Goal: Task Accomplishment & Management: Complete application form

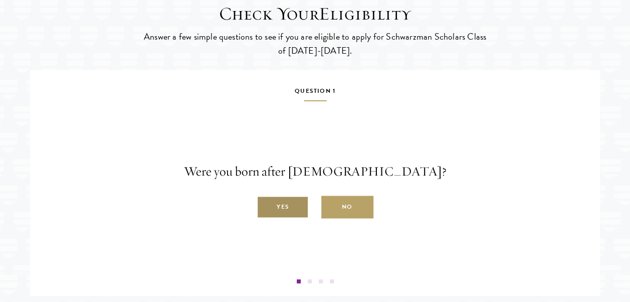
click at [298, 219] on label "Yes" at bounding box center [283, 207] width 52 height 23
click at [266, 206] on input "Yes" at bounding box center [261, 201] width 9 height 9
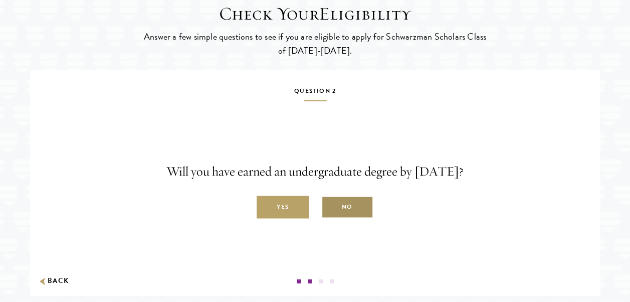
click at [343, 219] on label "No" at bounding box center [347, 207] width 52 height 23
click at [330, 206] on input "No" at bounding box center [325, 201] width 9 height 9
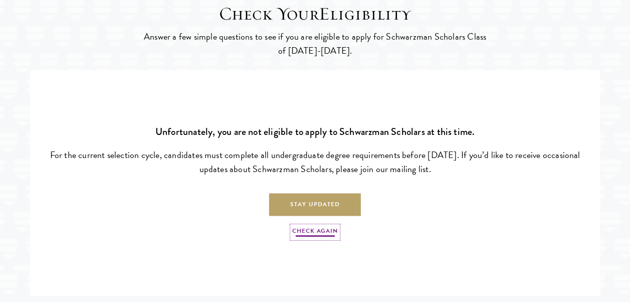
click at [318, 238] on link "Check Again" at bounding box center [314, 232] width 45 height 12
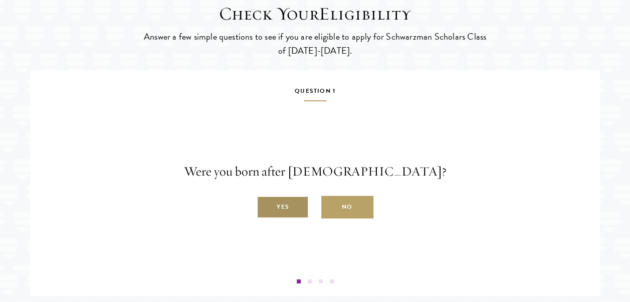
click at [301, 219] on label "Yes" at bounding box center [283, 207] width 52 height 23
click at [266, 206] on input "Yes" at bounding box center [261, 201] width 9 height 9
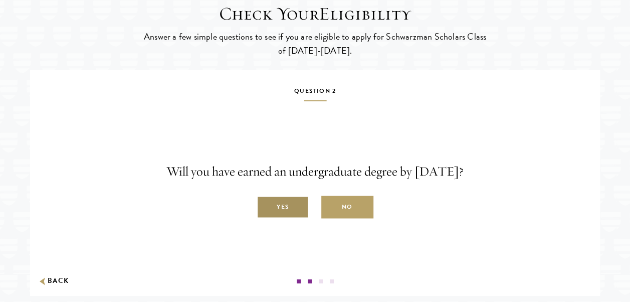
click at [289, 219] on label "Yes" at bounding box center [283, 207] width 52 height 23
click at [266, 206] on input "Yes" at bounding box center [261, 201] width 9 height 9
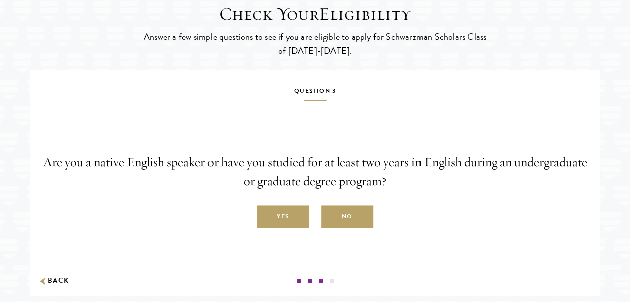
click at [289, 228] on label "Yes" at bounding box center [283, 217] width 52 height 23
click at [266, 216] on input "Yes" at bounding box center [261, 211] width 9 height 9
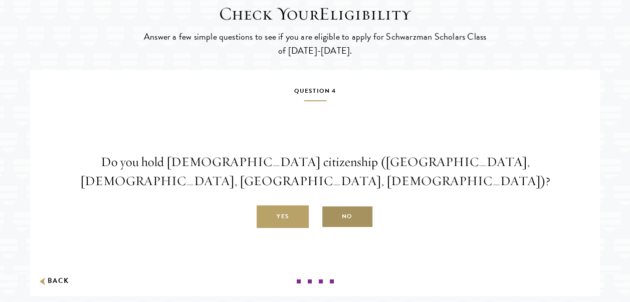
click at [340, 228] on label "No" at bounding box center [347, 217] width 52 height 23
click at [330, 216] on input "No" at bounding box center [325, 211] width 9 height 9
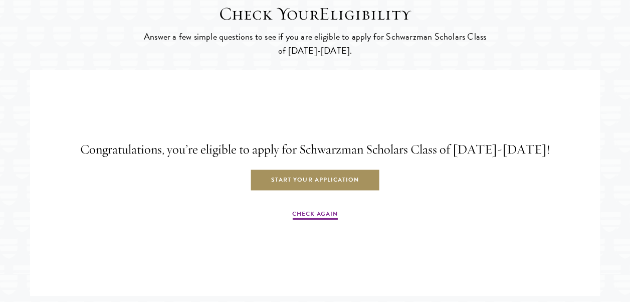
click at [353, 192] on link "Start Your Application" at bounding box center [315, 180] width 130 height 23
